Goal: Share content

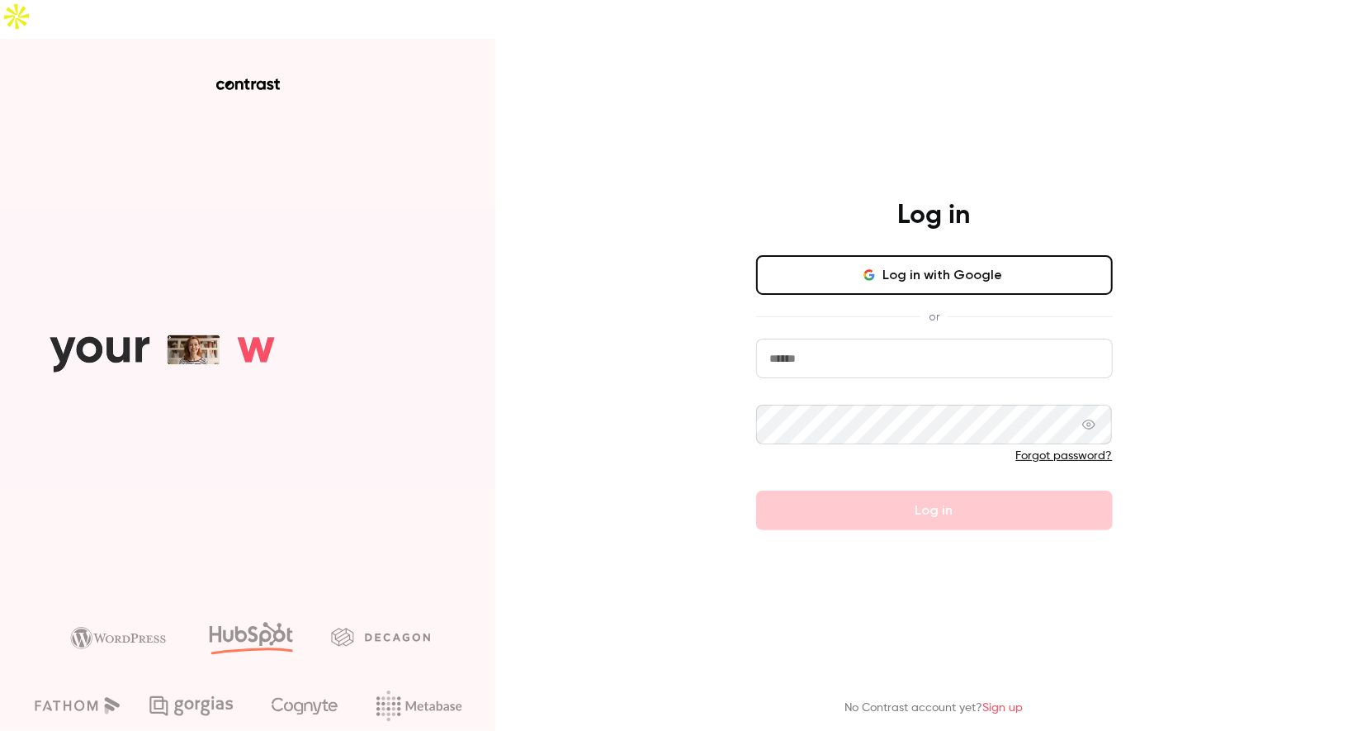
click at [860, 338] on input "email" at bounding box center [934, 358] width 357 height 40
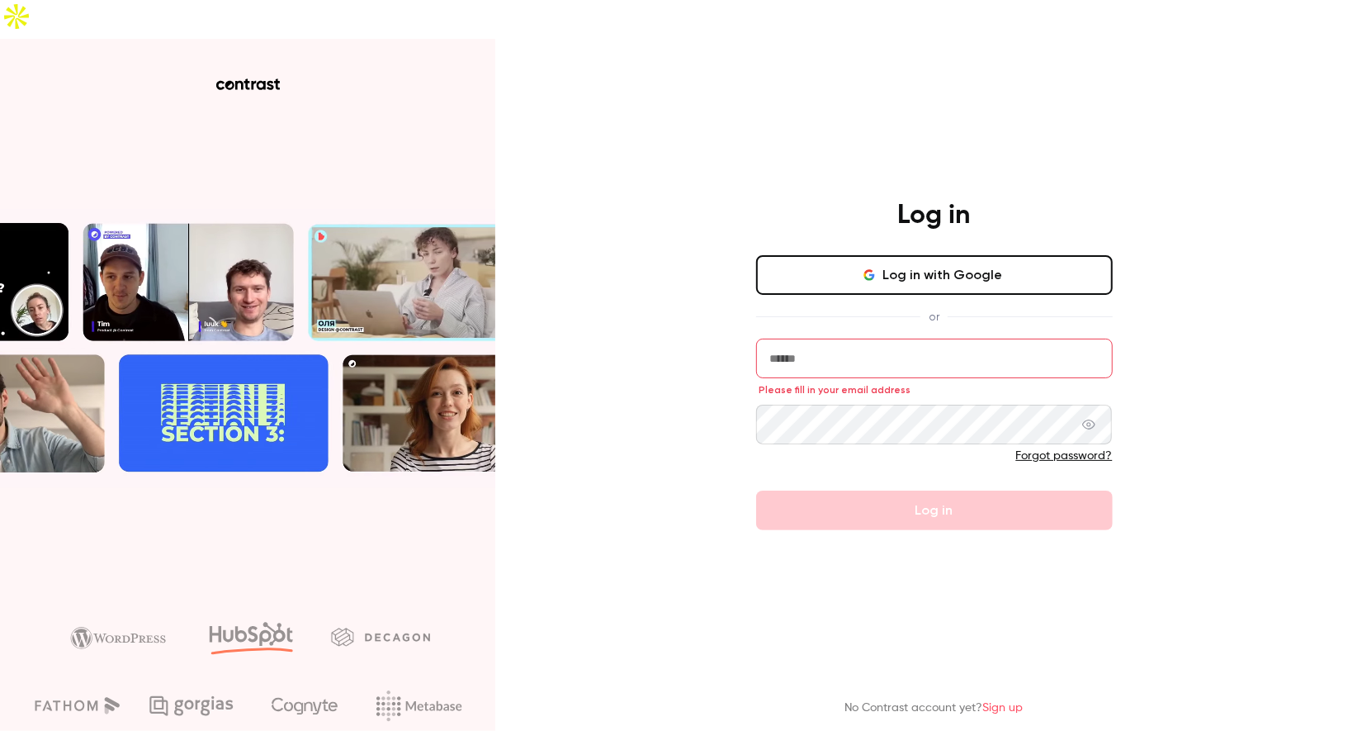
type input "**********"
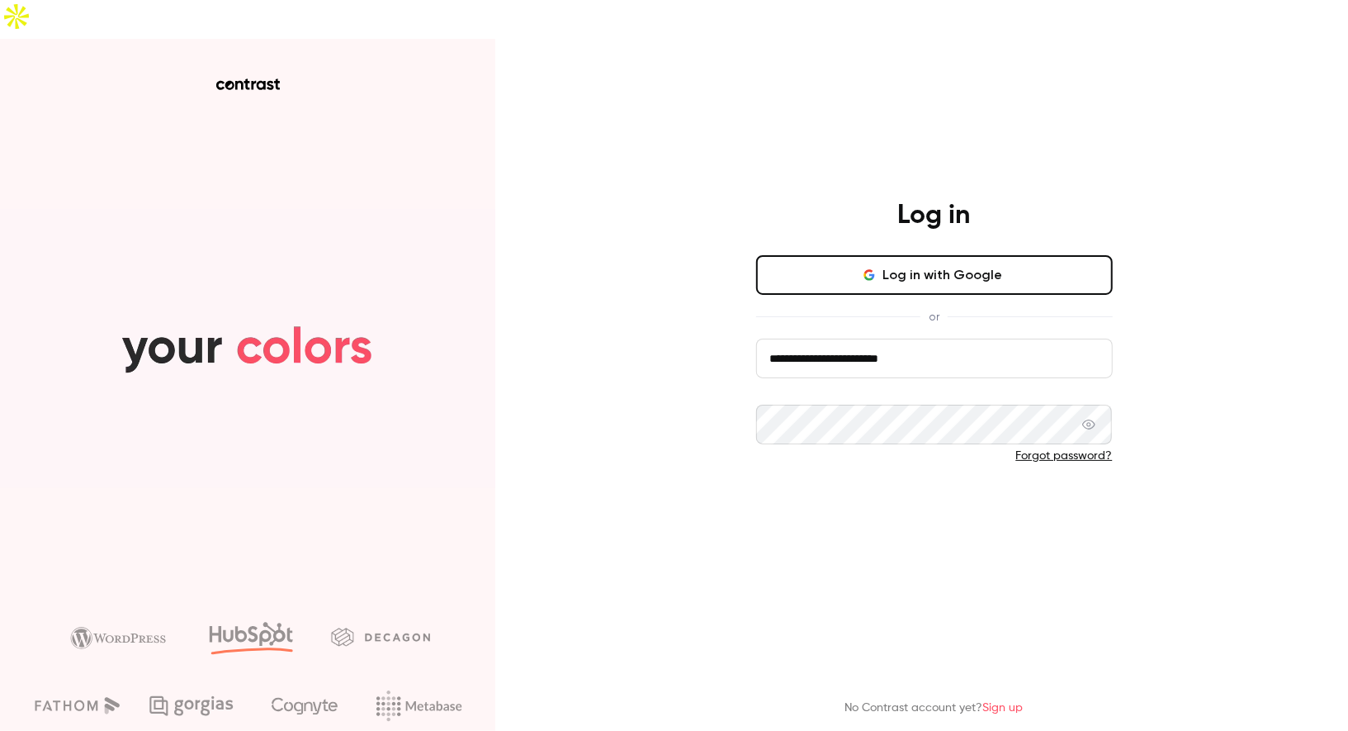
click at [913, 490] on button "Log in" at bounding box center [934, 510] width 357 height 40
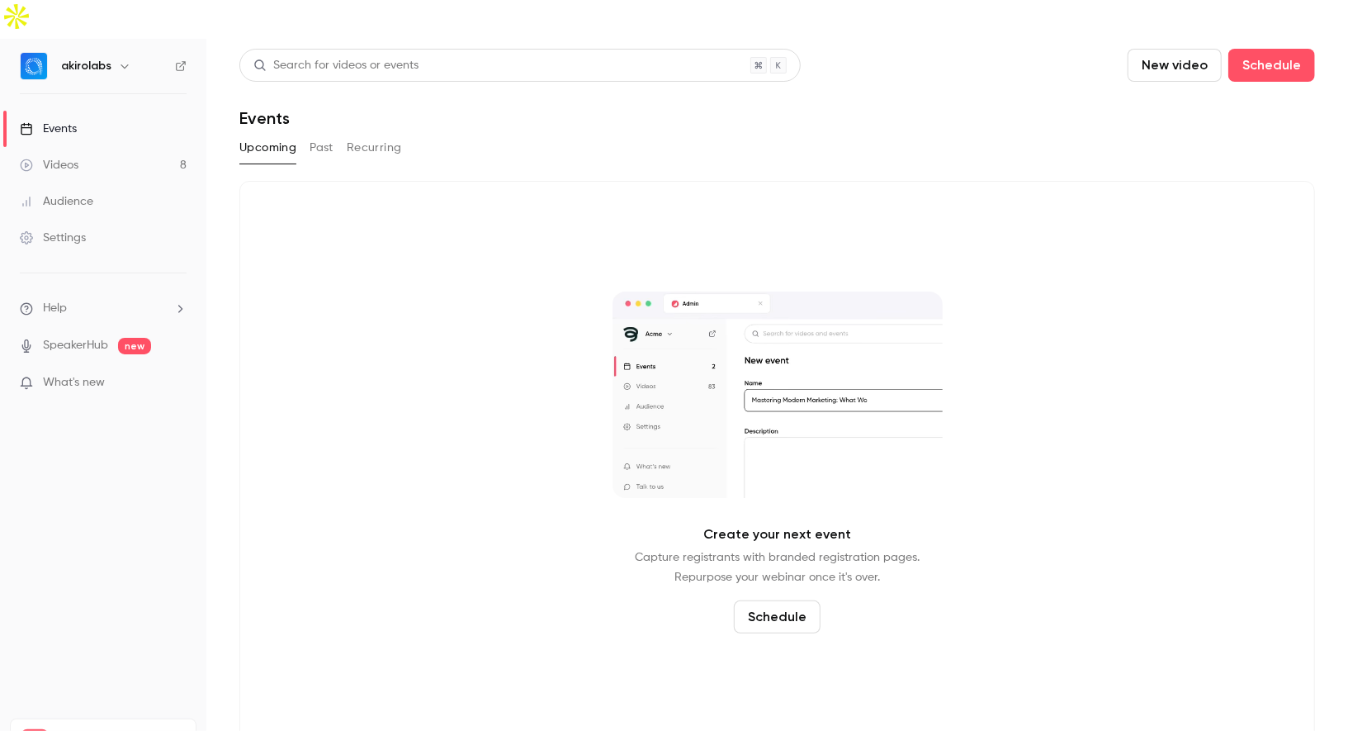
click at [326, 135] on button "Past" at bounding box center [322, 148] width 24 height 26
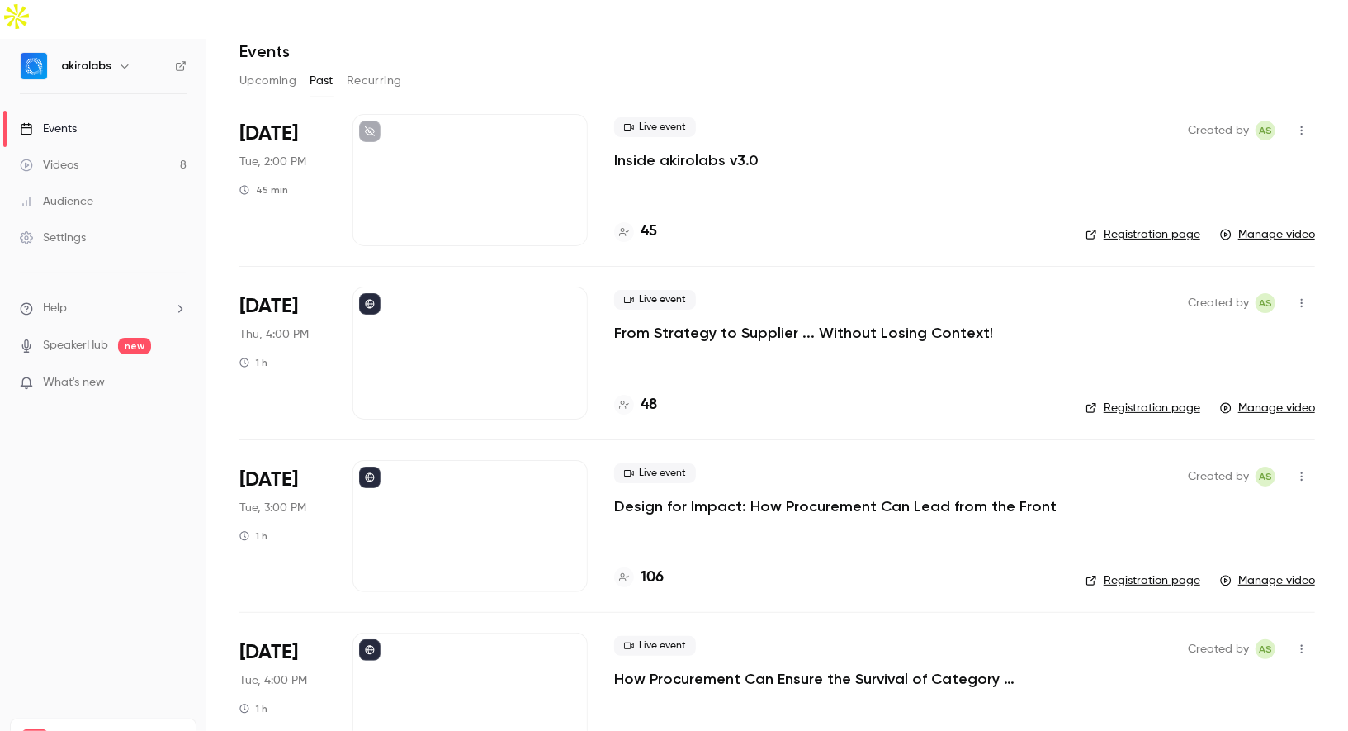
scroll to position [73, 0]
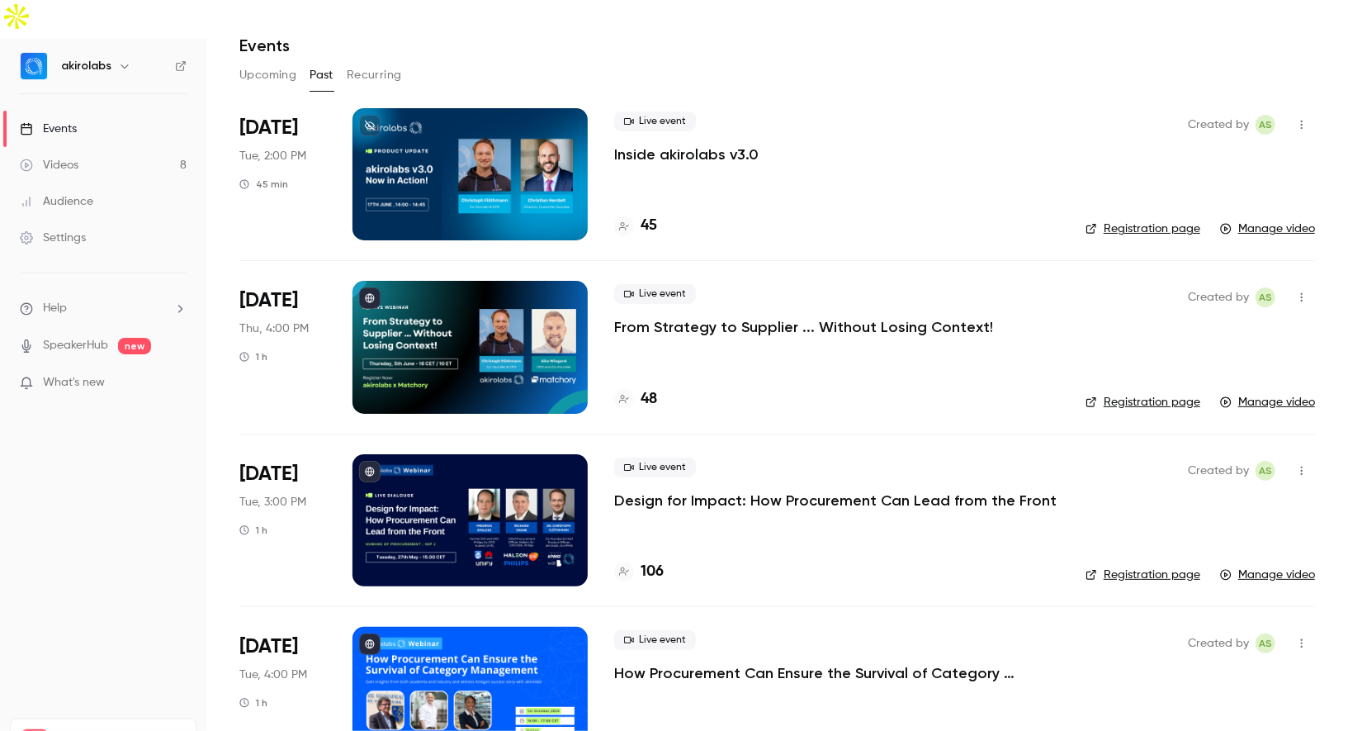
click at [568, 307] on div at bounding box center [470, 347] width 235 height 132
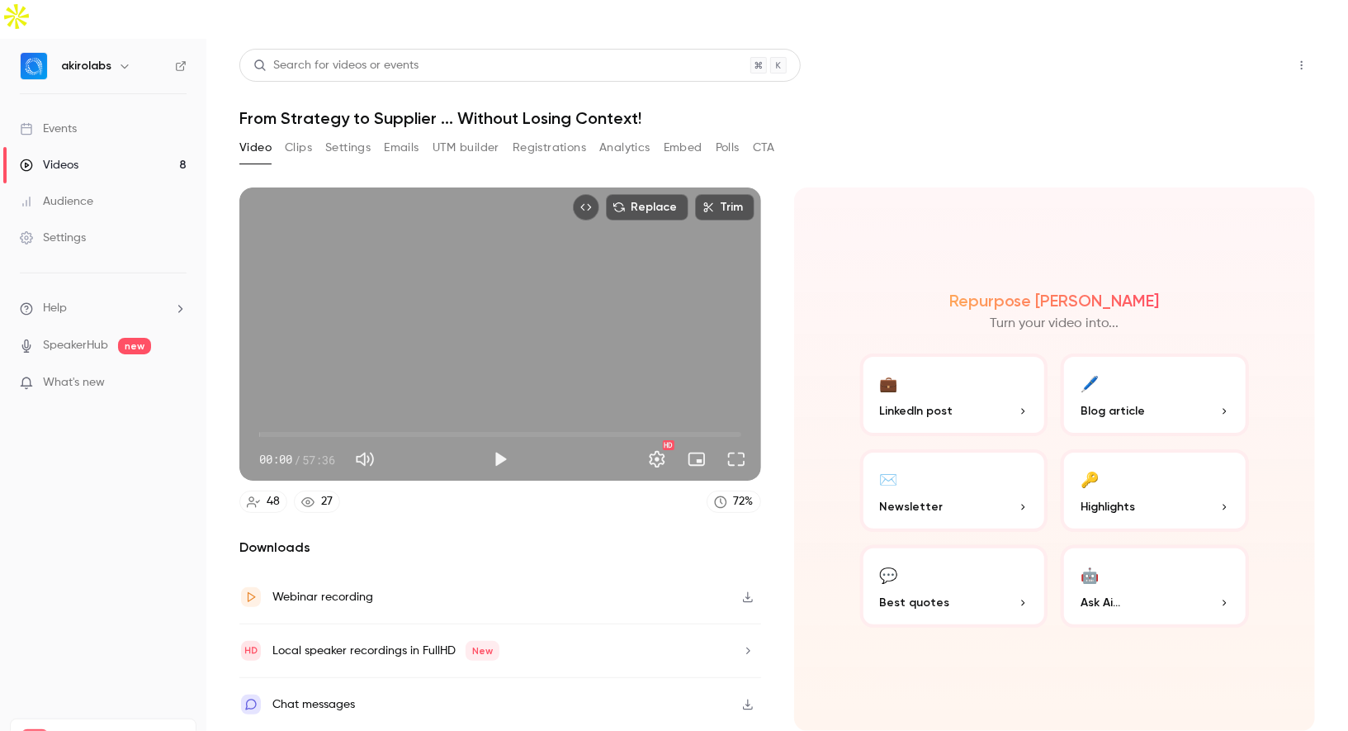
click at [1255, 49] on button "Share" at bounding box center [1242, 65] width 65 height 33
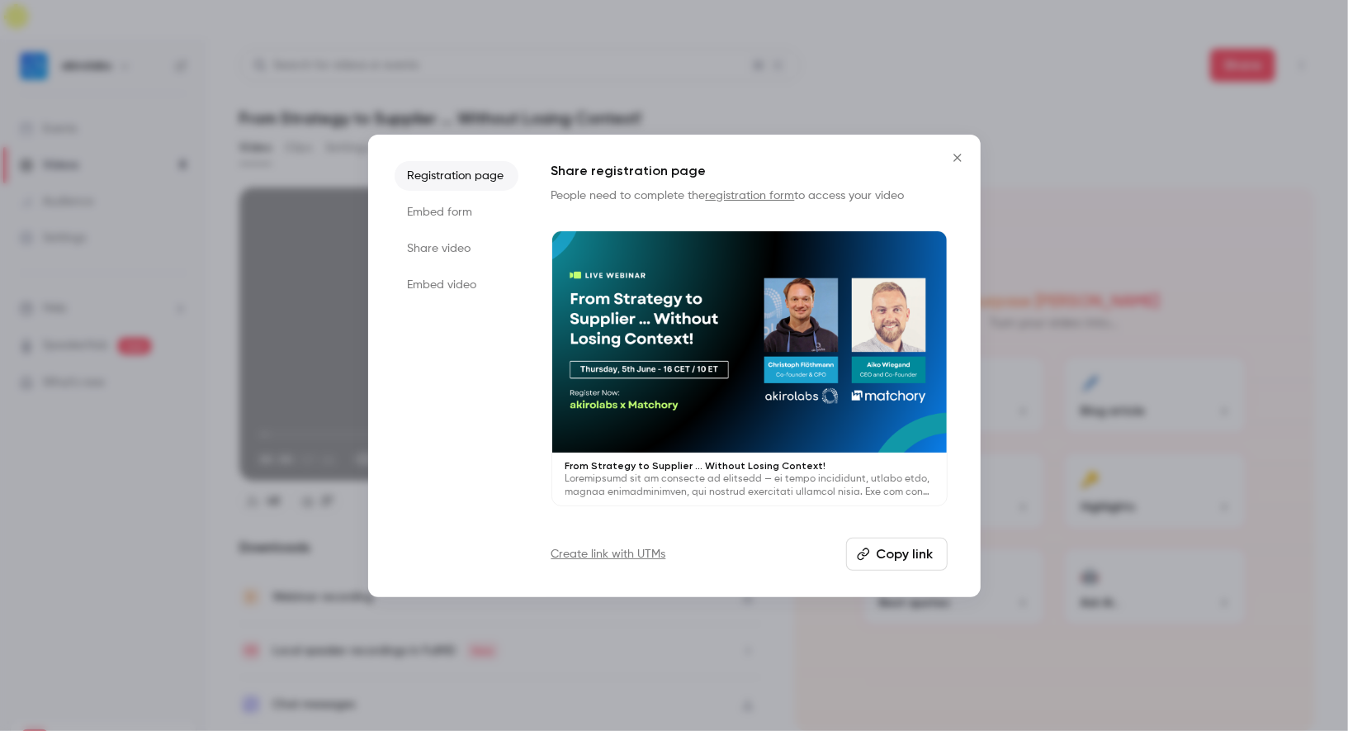
click at [908, 548] on button "Copy link" at bounding box center [897, 553] width 102 height 33
click at [950, 161] on icon "Close" at bounding box center [958, 157] width 20 height 13
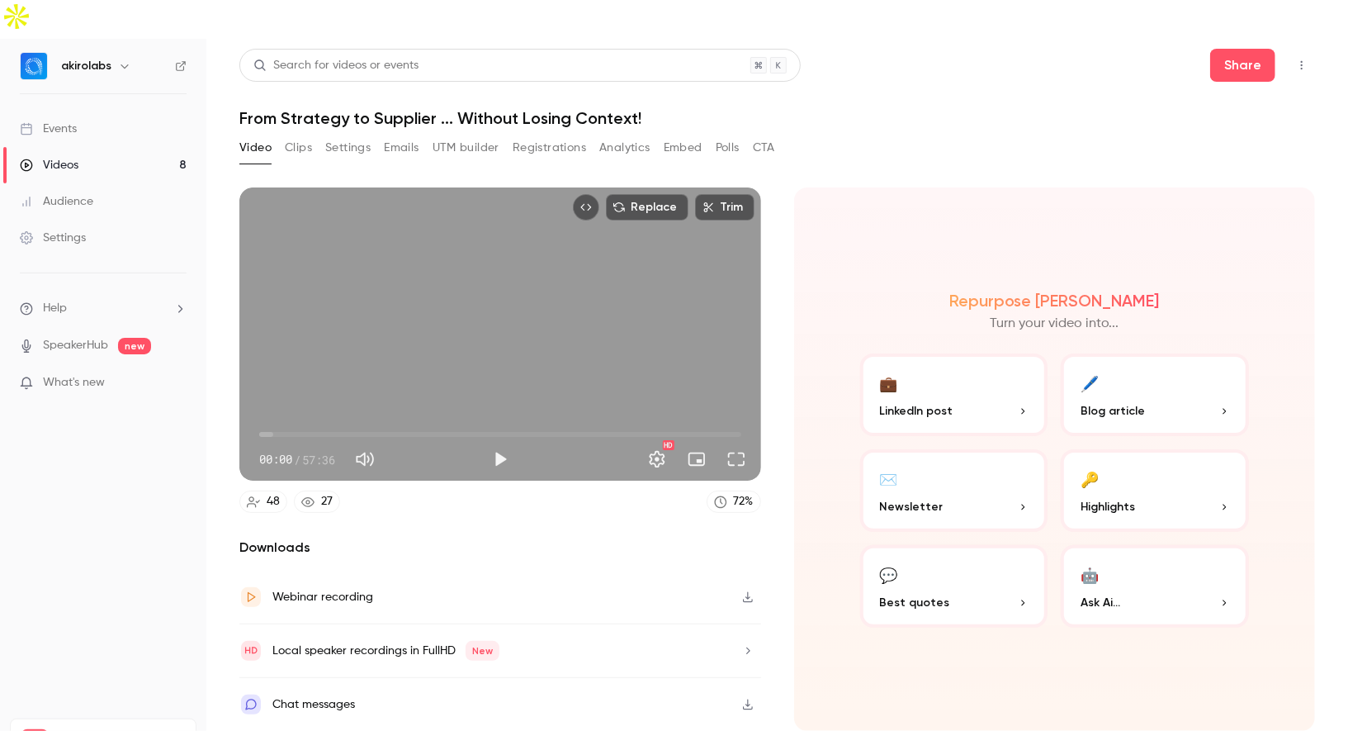
click at [111, 56] on div "akirolabs" at bounding box center [111, 66] width 101 height 20
click at [171, 52] on div "akirolabs" at bounding box center [103, 66] width 167 height 28
click at [187, 39] on nav "akirolabs Events Videos 8 Audience Settings Help SpeakerHub new What's new Pro …" at bounding box center [103, 404] width 206 height 731
click at [179, 60] on icon at bounding box center [181, 66] width 12 height 12
